Goal: Check status: Check status

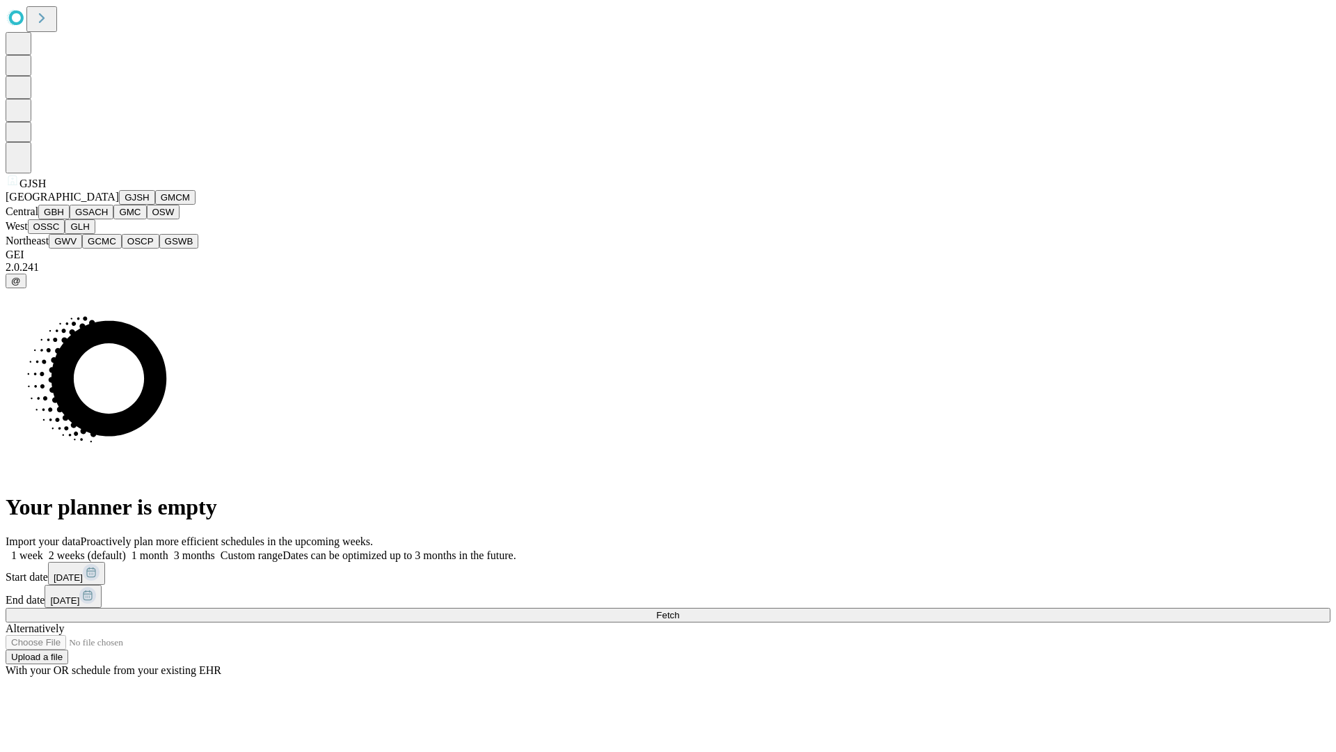
click at [119, 205] on button "GJSH" at bounding box center [137, 197] width 36 height 15
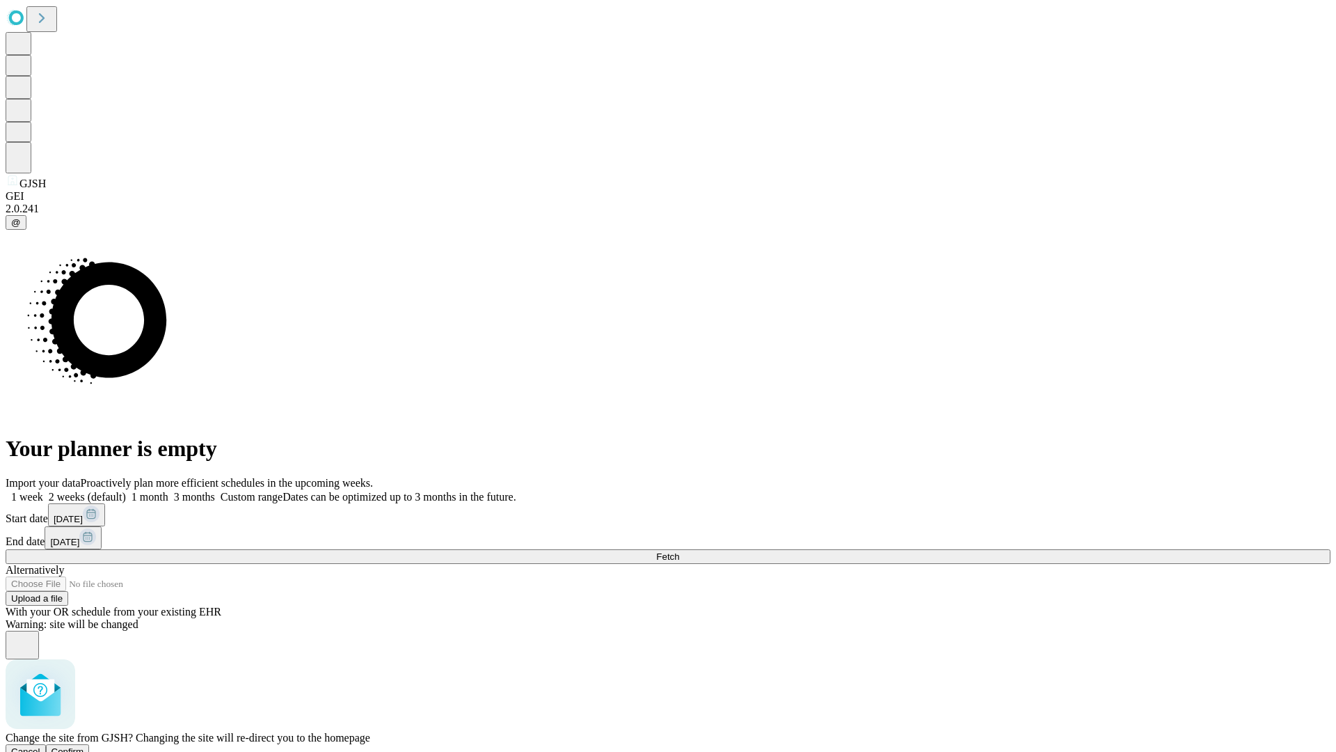
click at [84, 746] on span "Confirm" at bounding box center [67, 751] width 33 height 10
click at [126, 491] on label "2 weeks (default)" at bounding box center [84, 497] width 83 height 12
click at [679, 551] on span "Fetch" at bounding box center [667, 556] width 23 height 10
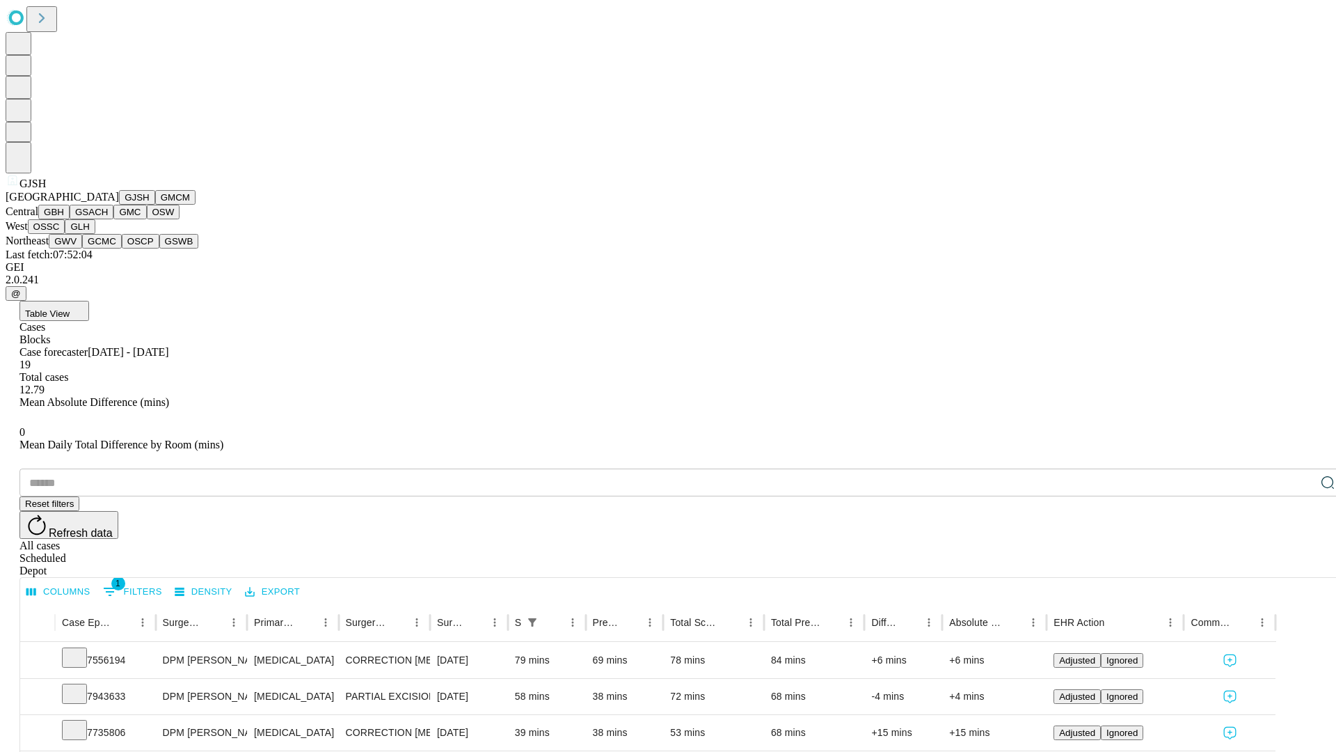
click at [155, 205] on button "GMCM" at bounding box center [175, 197] width 40 height 15
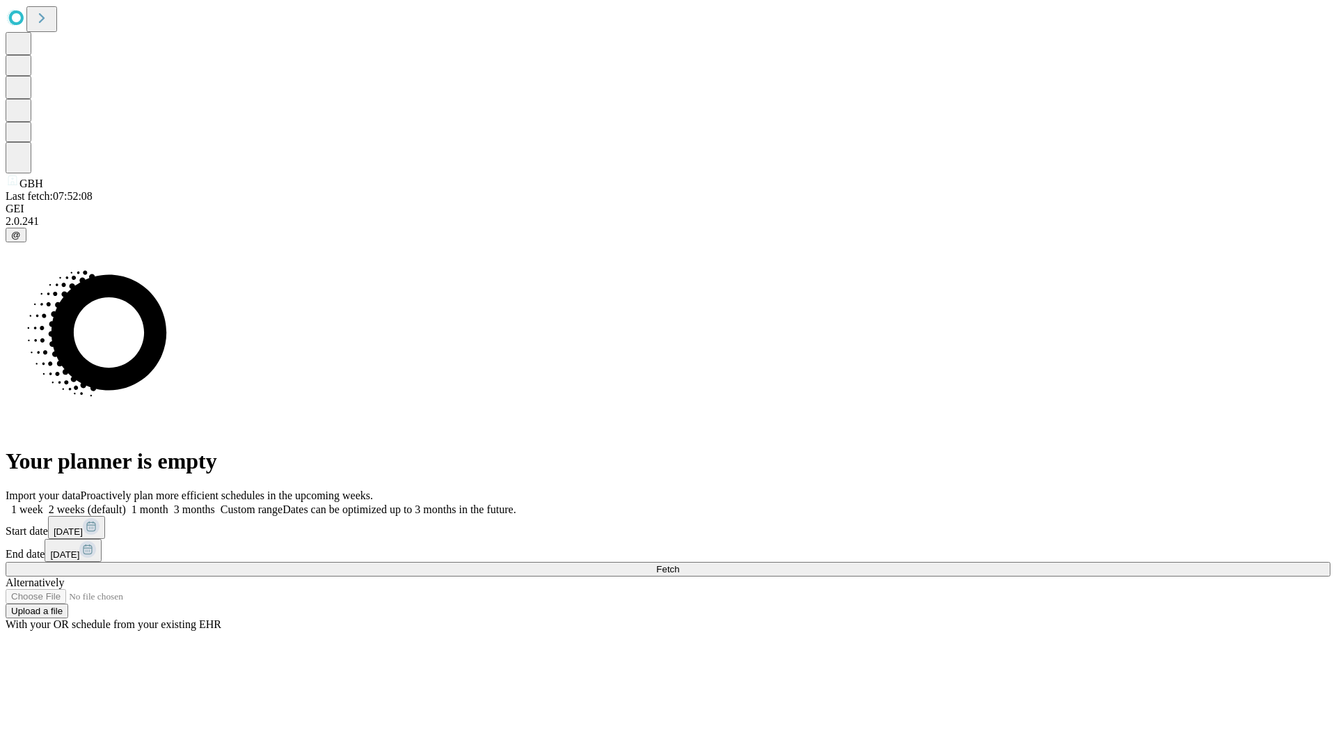
click at [679, 564] on span "Fetch" at bounding box center [667, 569] width 23 height 10
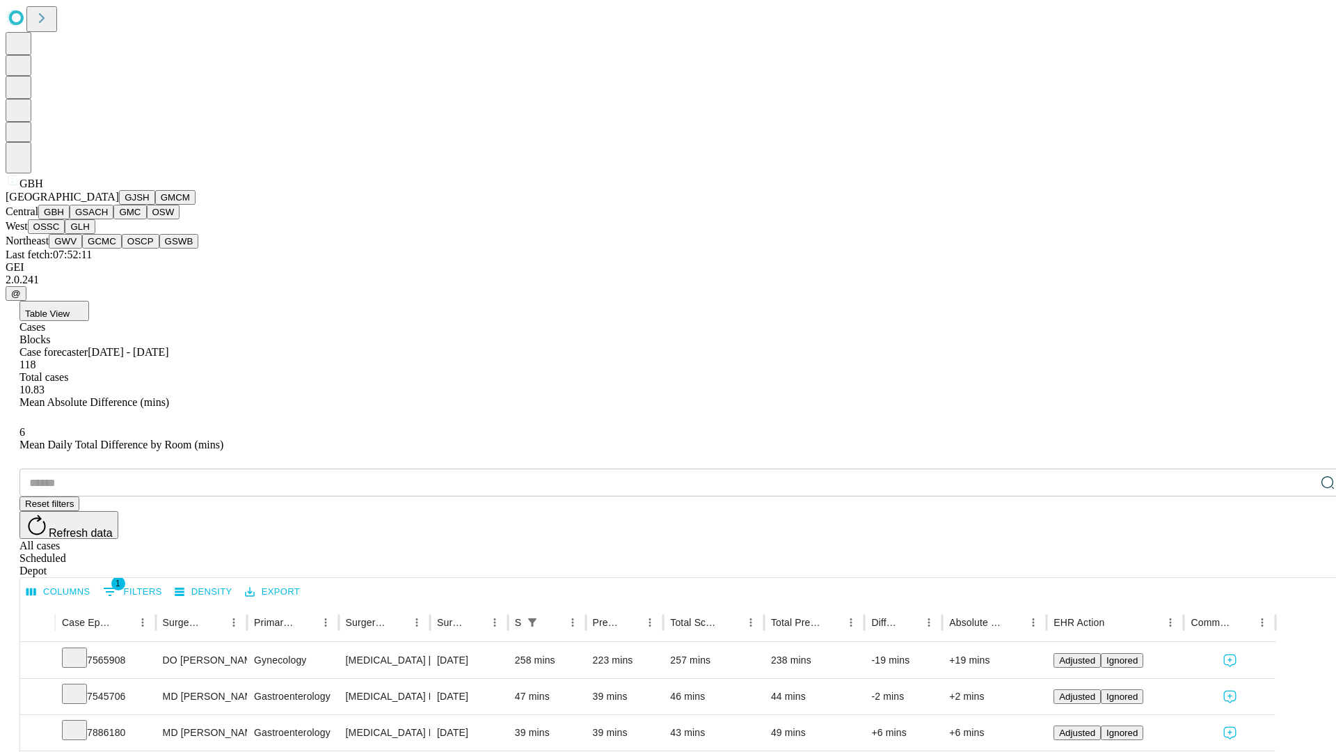
click at [108, 219] on button "GSACH" at bounding box center [92, 212] width 44 height 15
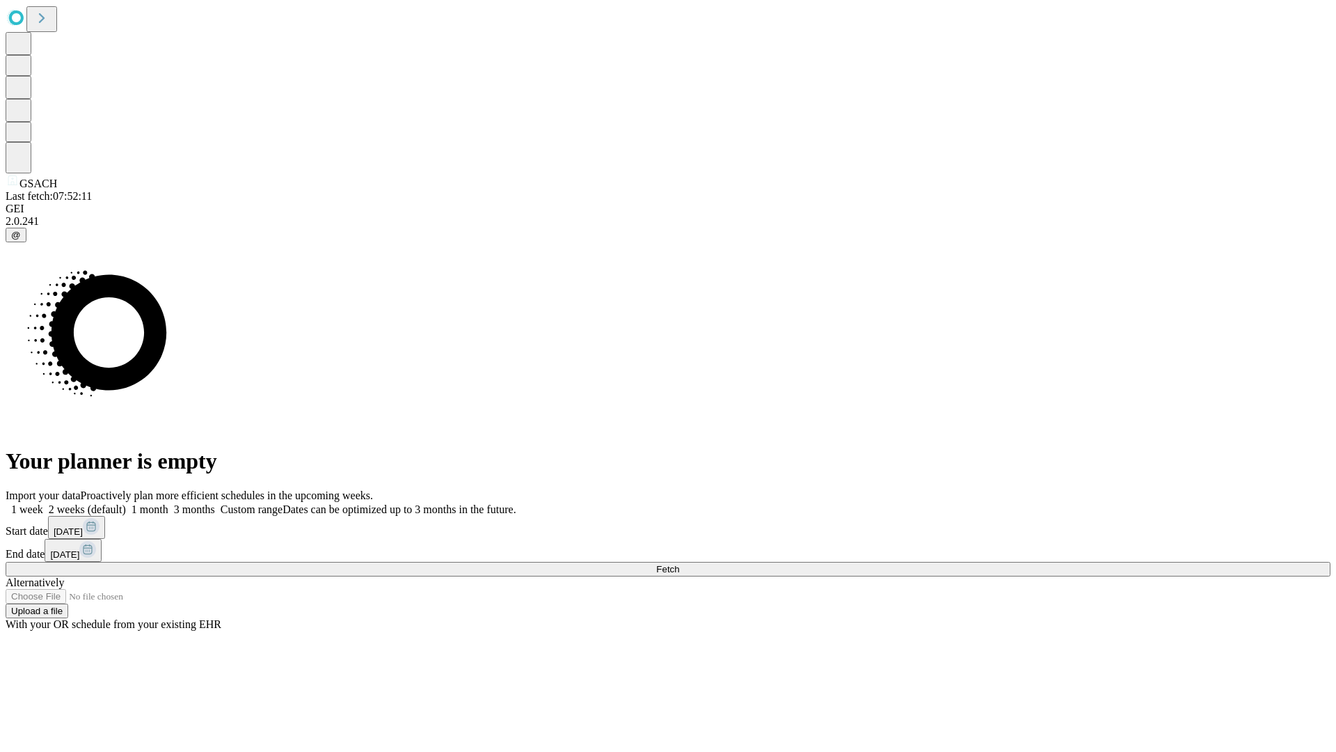
click at [679, 564] on span "Fetch" at bounding box center [667, 569] width 23 height 10
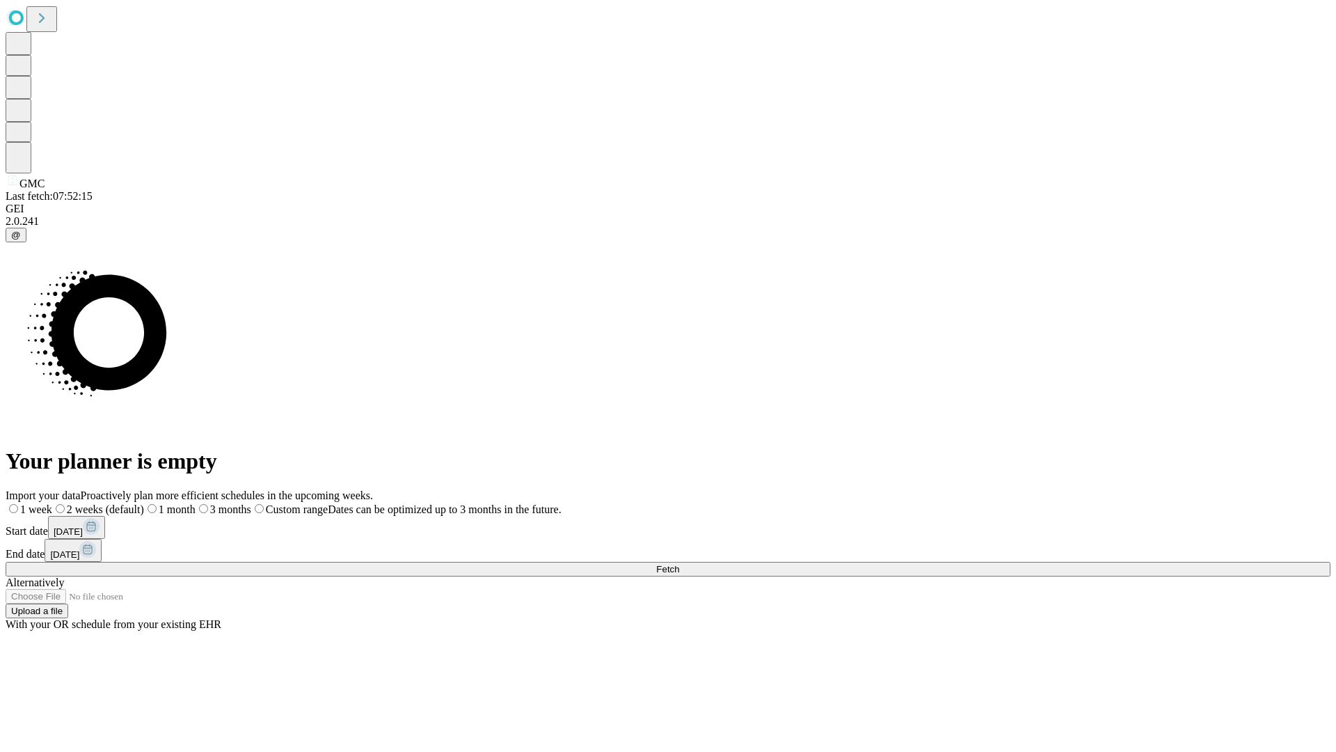
click at [144, 503] on label "2 weeks (default)" at bounding box center [98, 509] width 92 height 12
click at [679, 564] on span "Fetch" at bounding box center [667, 569] width 23 height 10
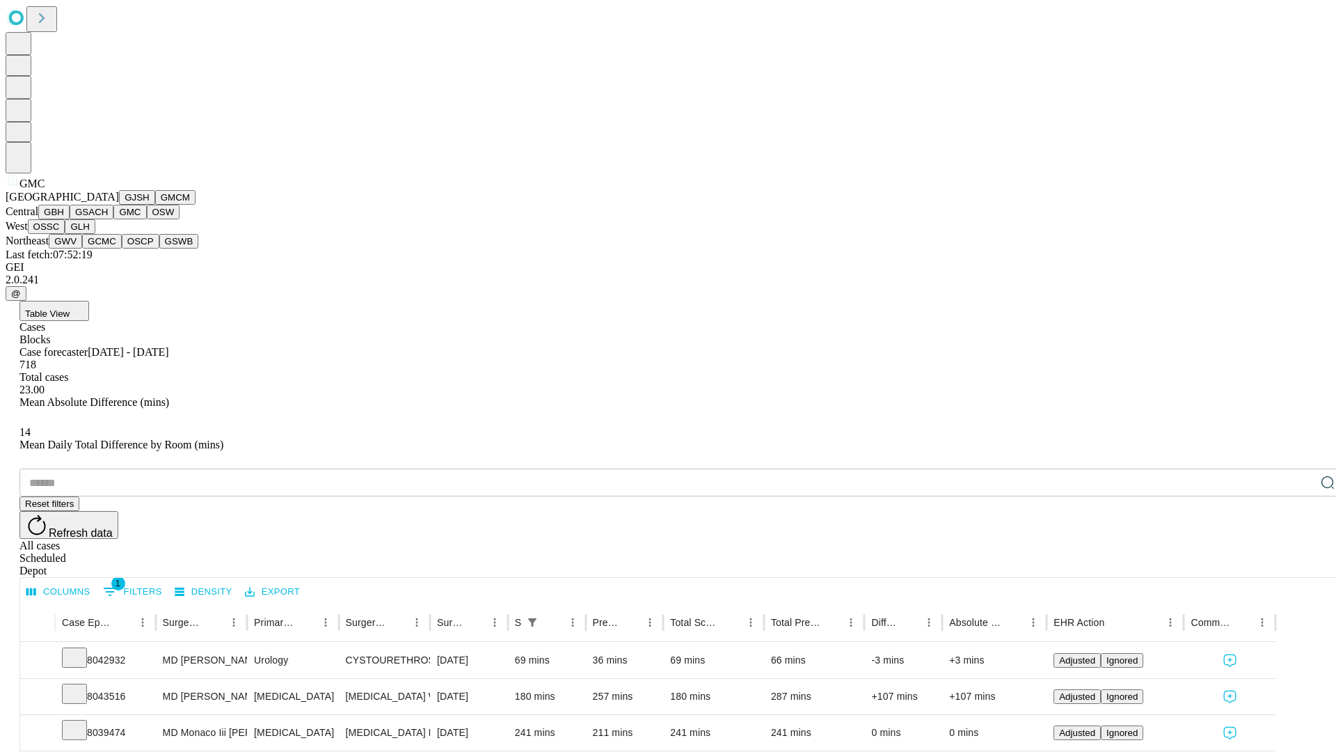
click at [147, 219] on button "OSW" at bounding box center [163, 212] width 33 height 15
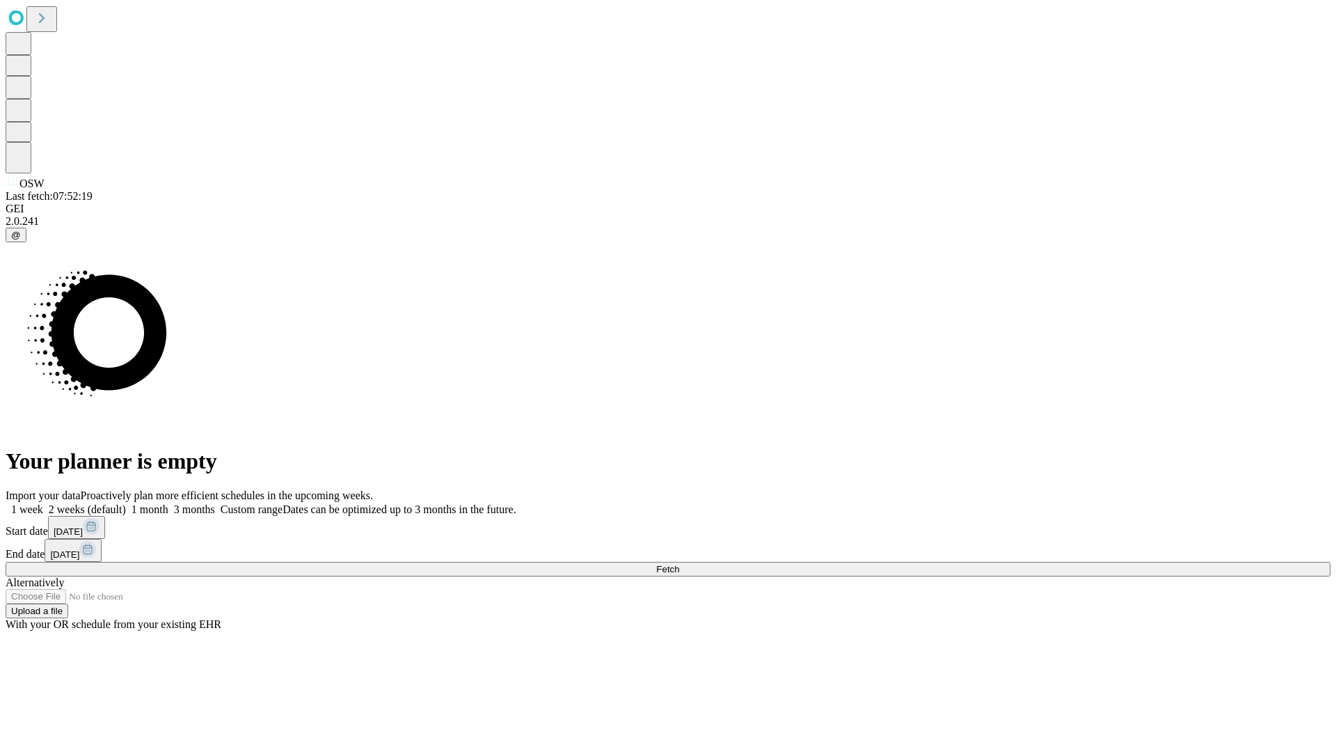
click at [126, 503] on label "2 weeks (default)" at bounding box center [84, 509] width 83 height 12
click at [679, 564] on span "Fetch" at bounding box center [667, 569] width 23 height 10
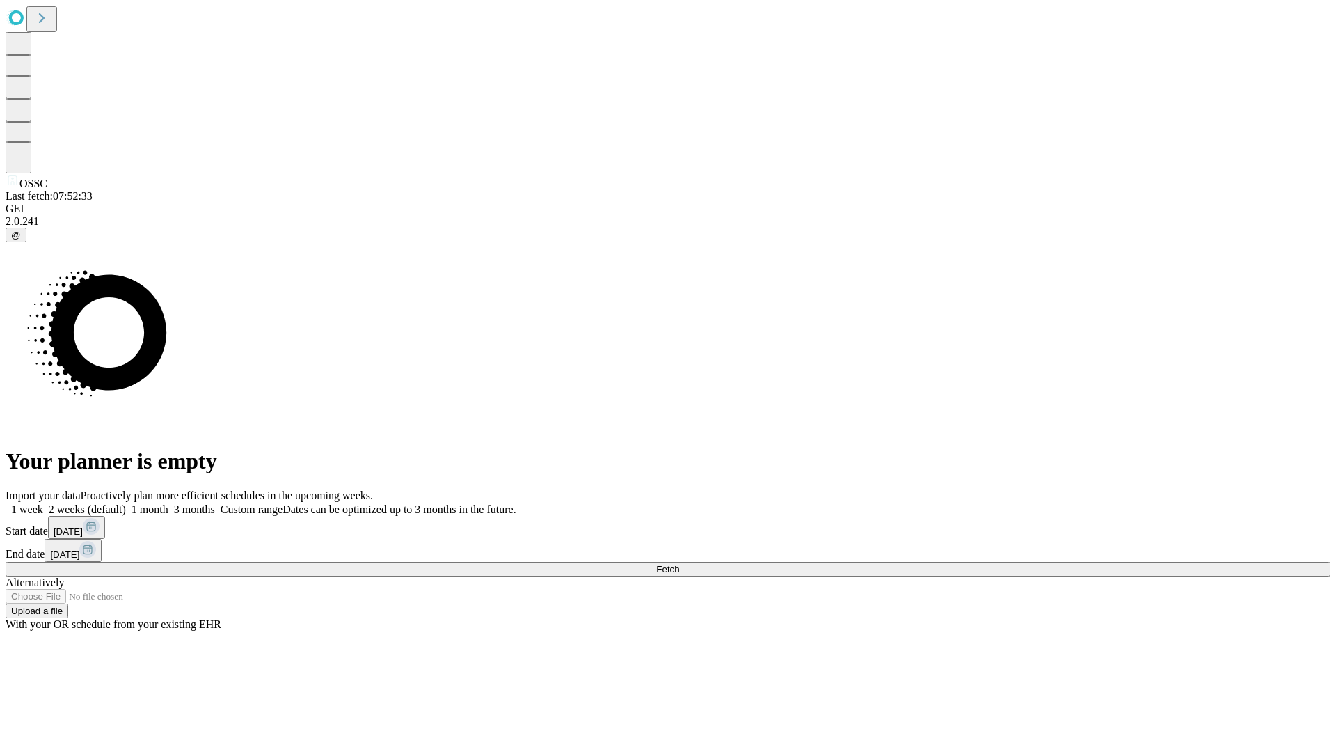
click at [126, 503] on label "2 weeks (default)" at bounding box center [84, 509] width 83 height 12
click at [679, 564] on span "Fetch" at bounding box center [667, 569] width 23 height 10
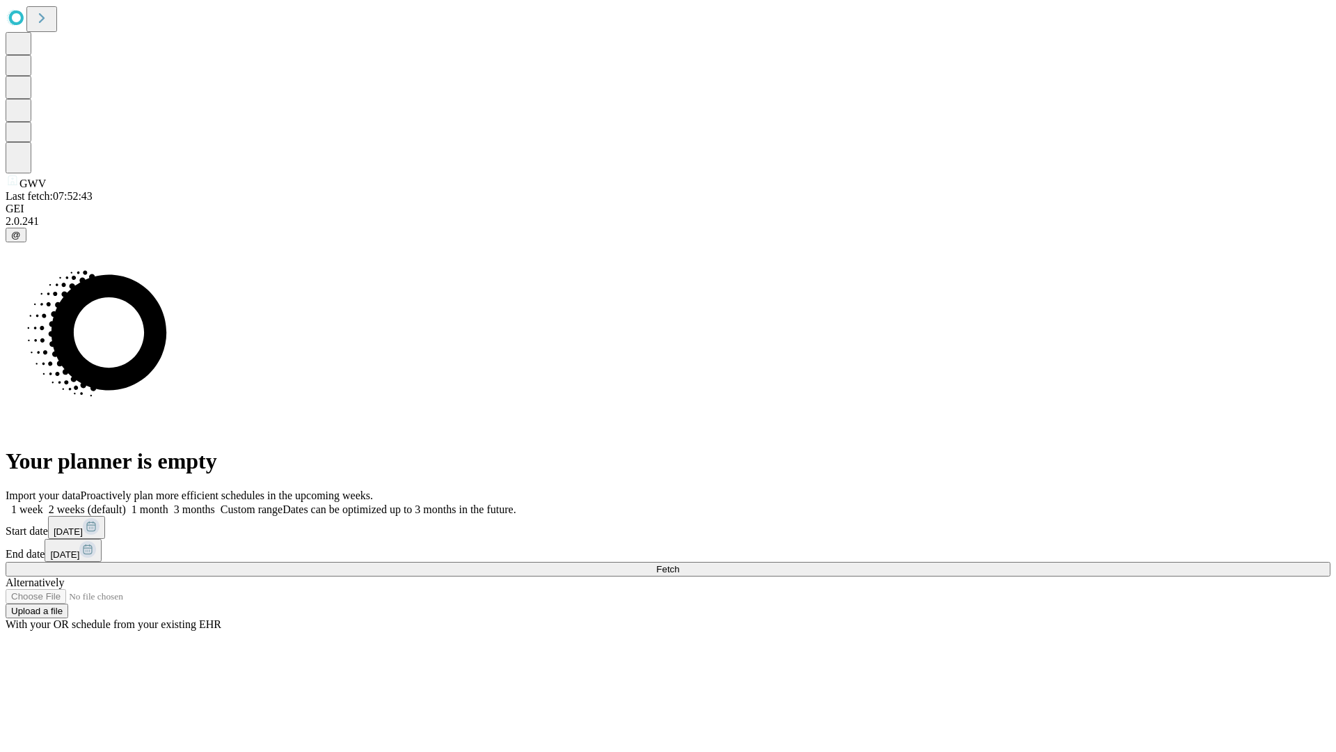
click at [679, 564] on span "Fetch" at bounding box center [667, 569] width 23 height 10
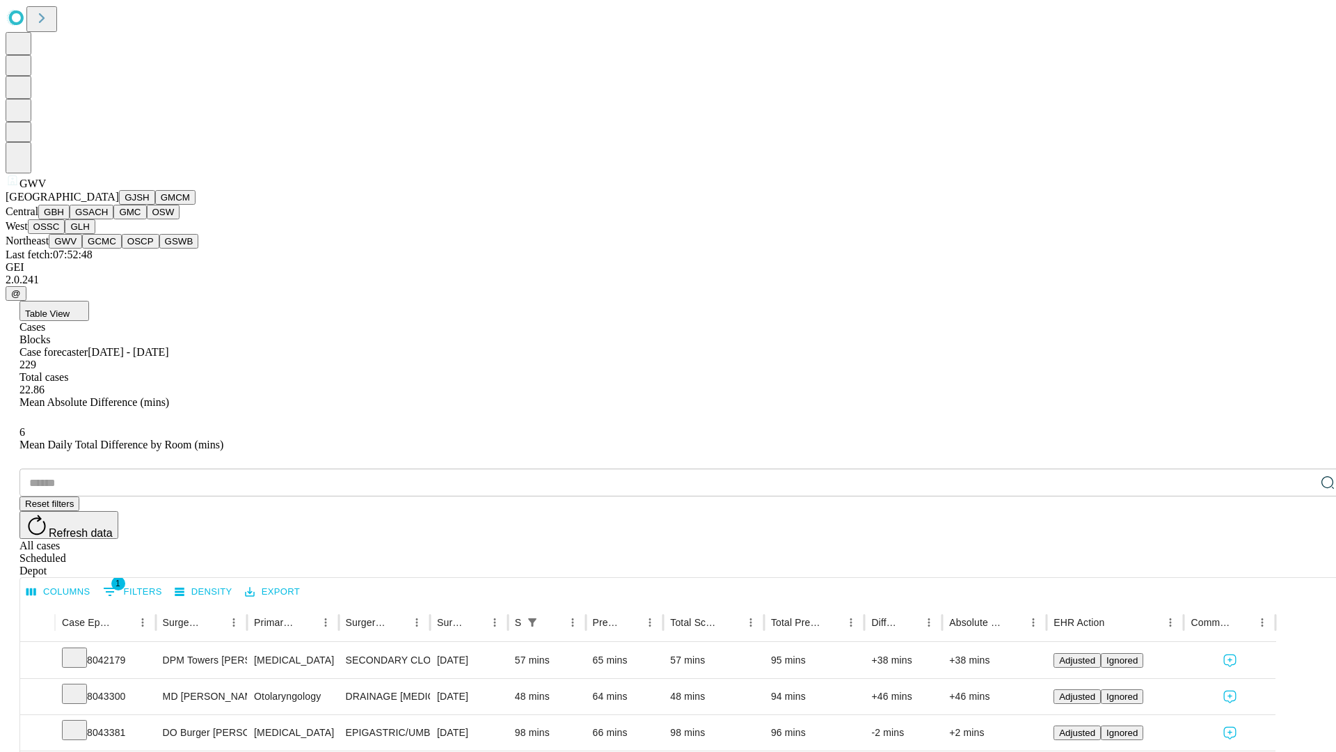
click at [108, 248] on button "GCMC" at bounding box center [102, 241] width 40 height 15
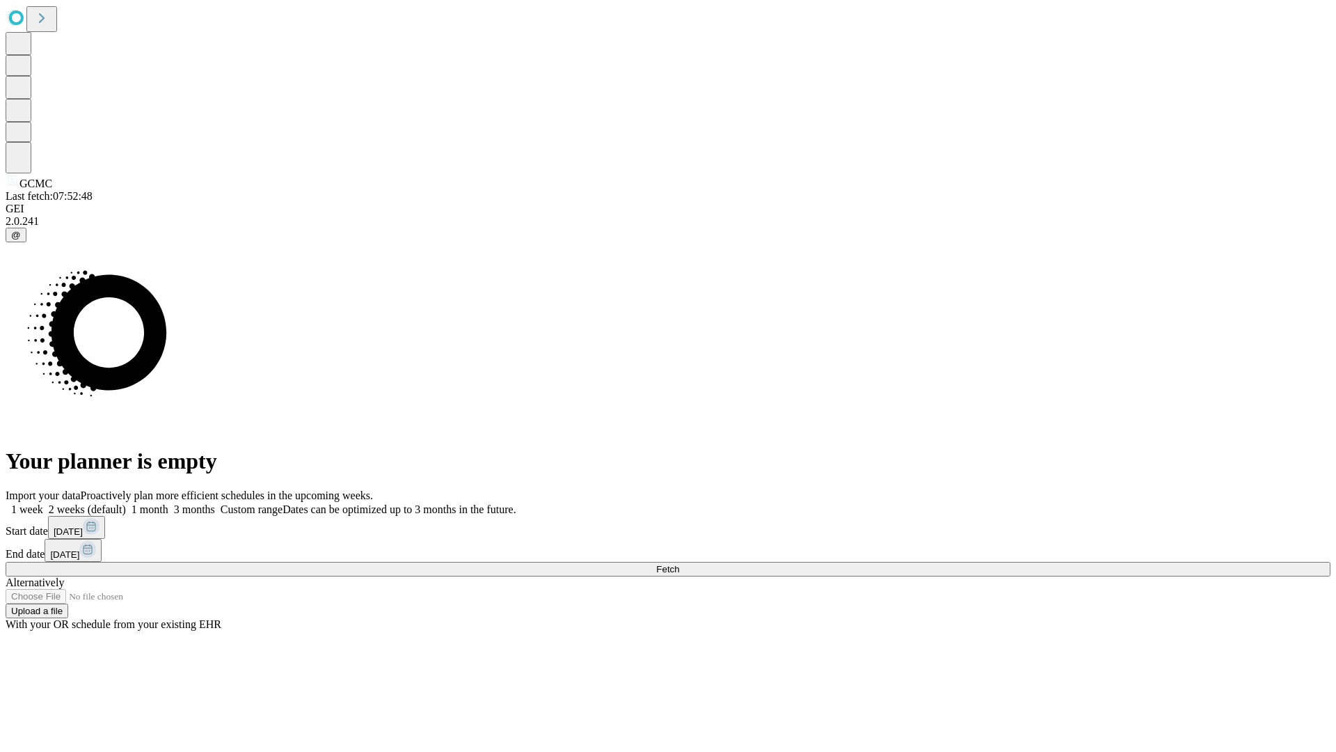
click at [126, 503] on label "2 weeks (default)" at bounding box center [84, 509] width 83 height 12
click at [679, 564] on span "Fetch" at bounding box center [667, 569] width 23 height 10
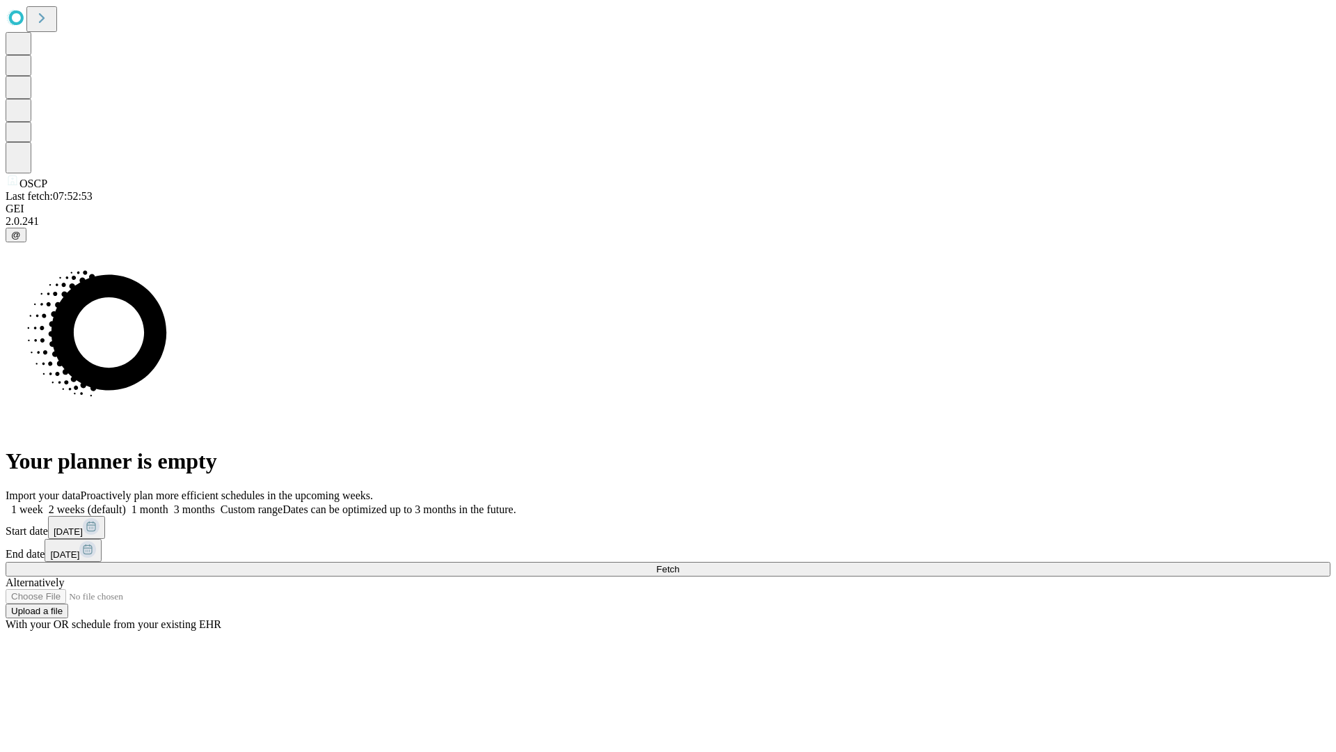
click at [126, 503] on label "2 weeks (default)" at bounding box center [84, 509] width 83 height 12
click at [679, 564] on span "Fetch" at bounding box center [667, 569] width 23 height 10
